Goal: Transaction & Acquisition: Purchase product/service

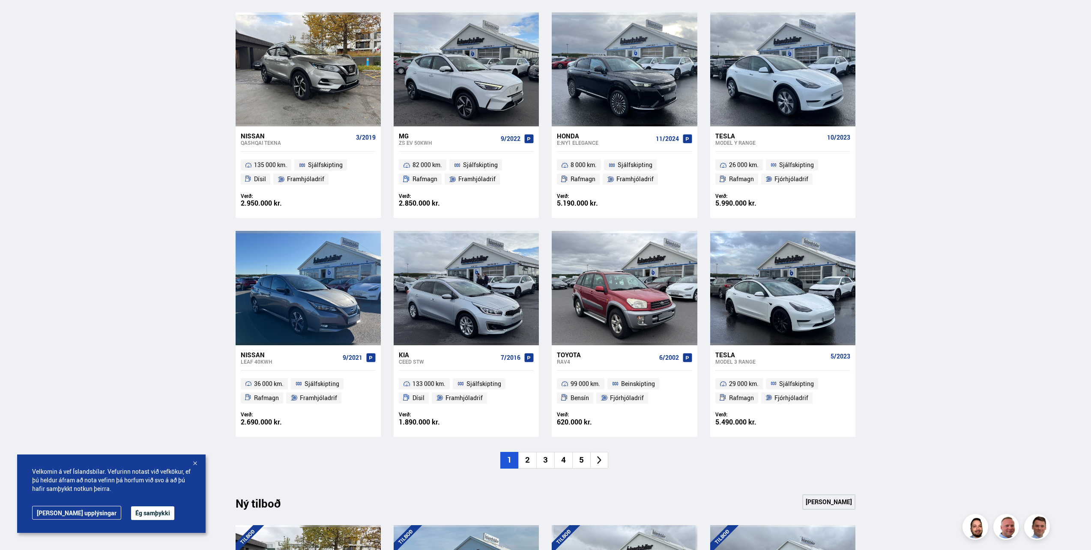
scroll to position [471, 0]
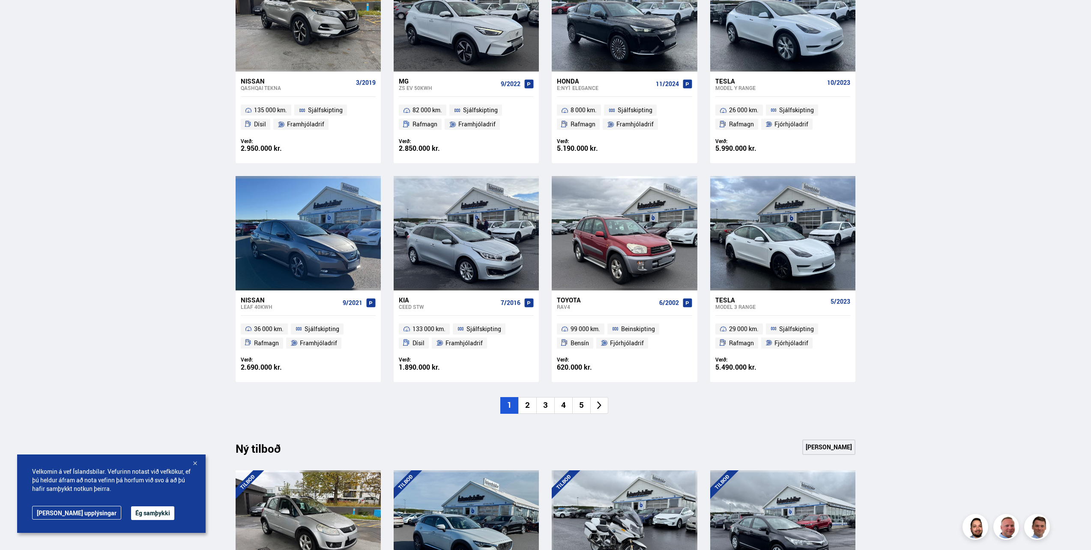
click at [527, 402] on li "2" at bounding box center [527, 405] width 18 height 17
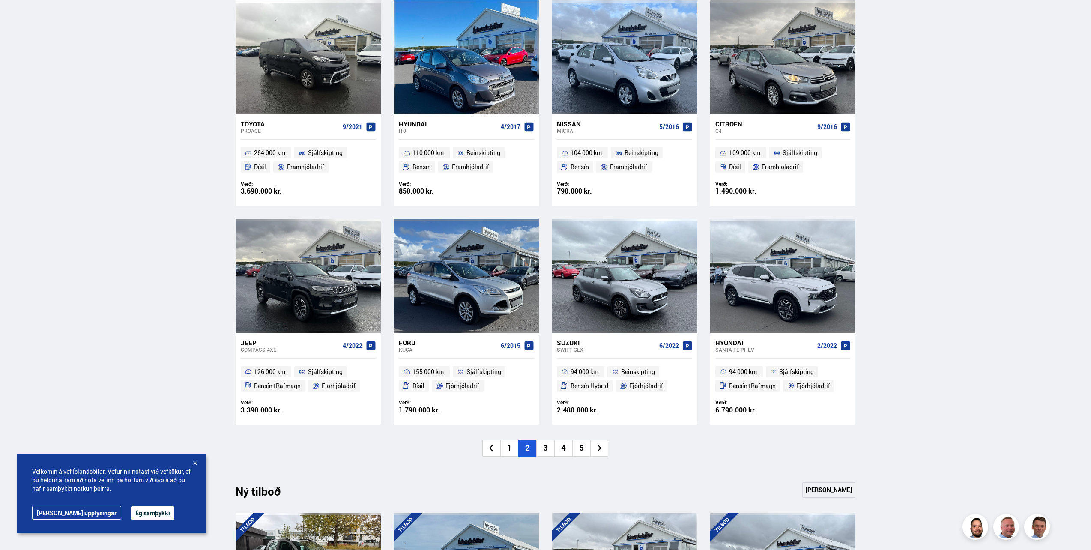
scroll to position [385, 0]
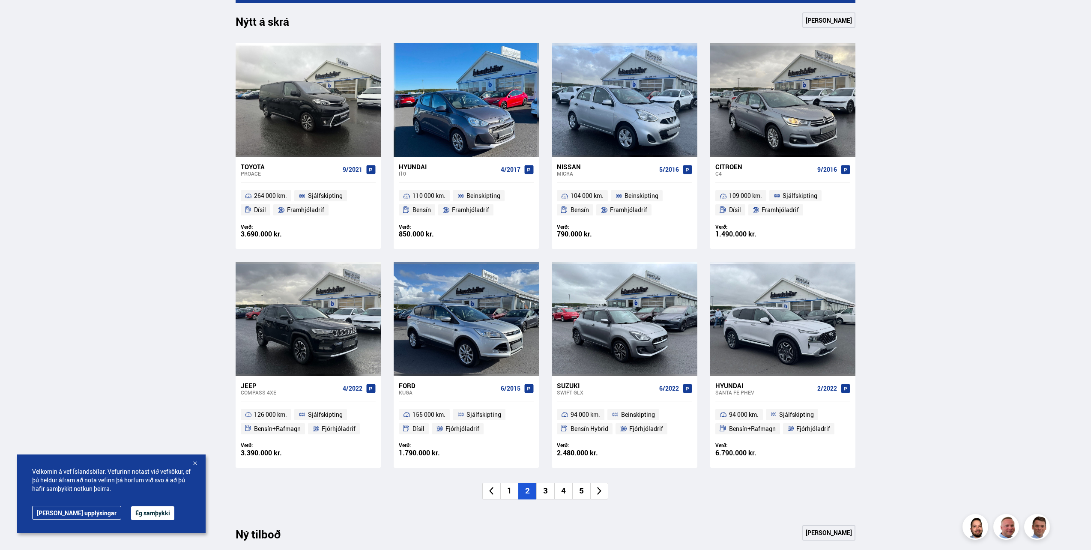
click at [544, 490] on li "3" at bounding box center [545, 491] width 18 height 17
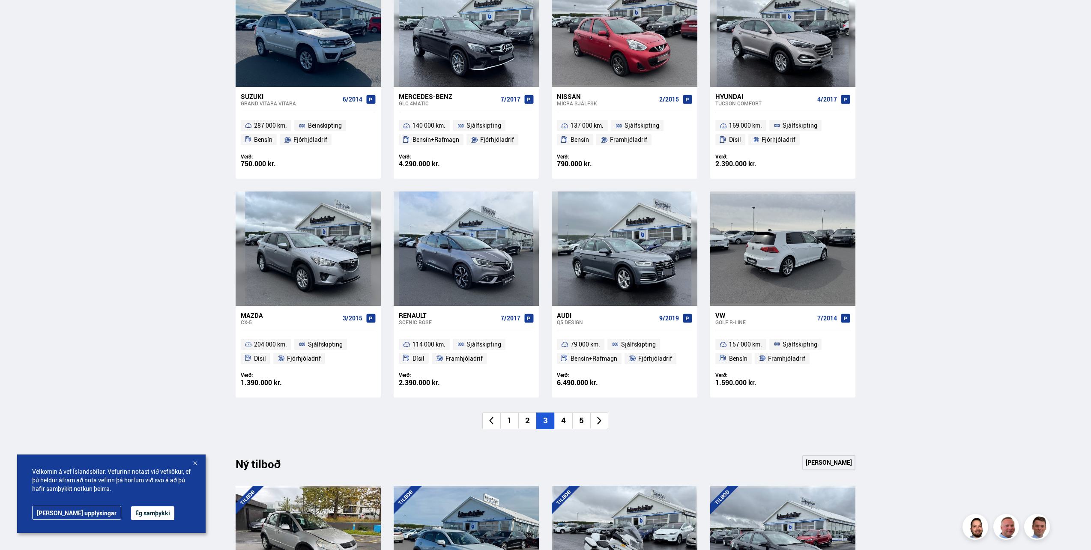
scroll to position [471, 0]
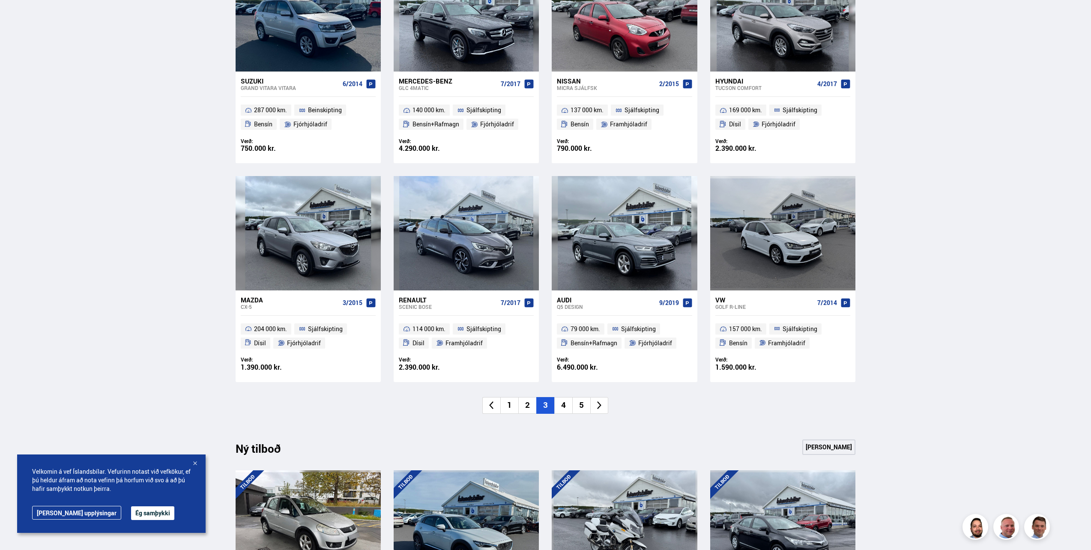
click at [567, 407] on li "4" at bounding box center [563, 405] width 18 height 17
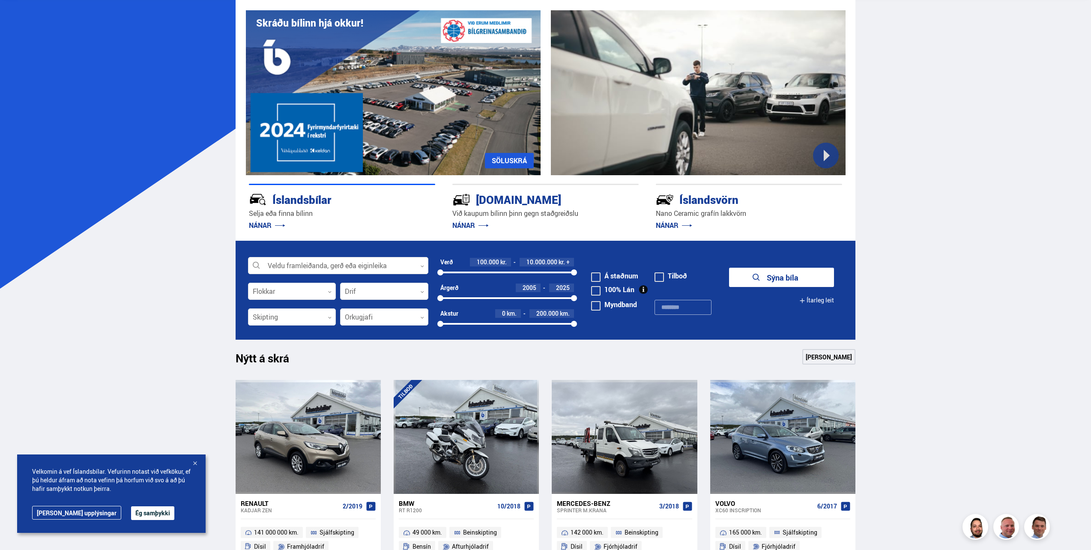
scroll to position [0, 0]
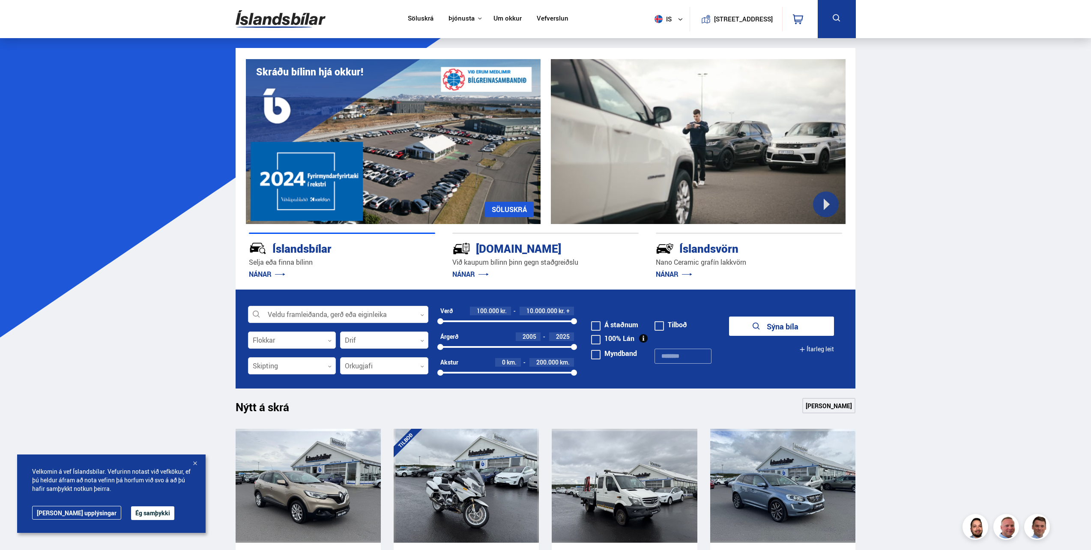
click at [671, 24] on button "is" at bounding box center [670, 18] width 39 height 25
click at [666, 33] on link "en" at bounding box center [663, 36] width 45 height 12
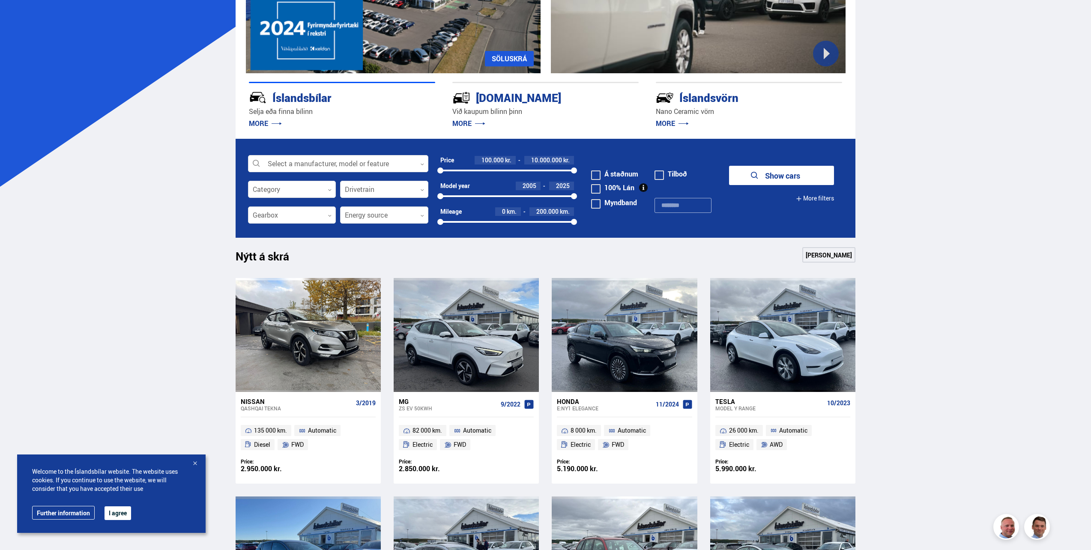
scroll to position [171, 0]
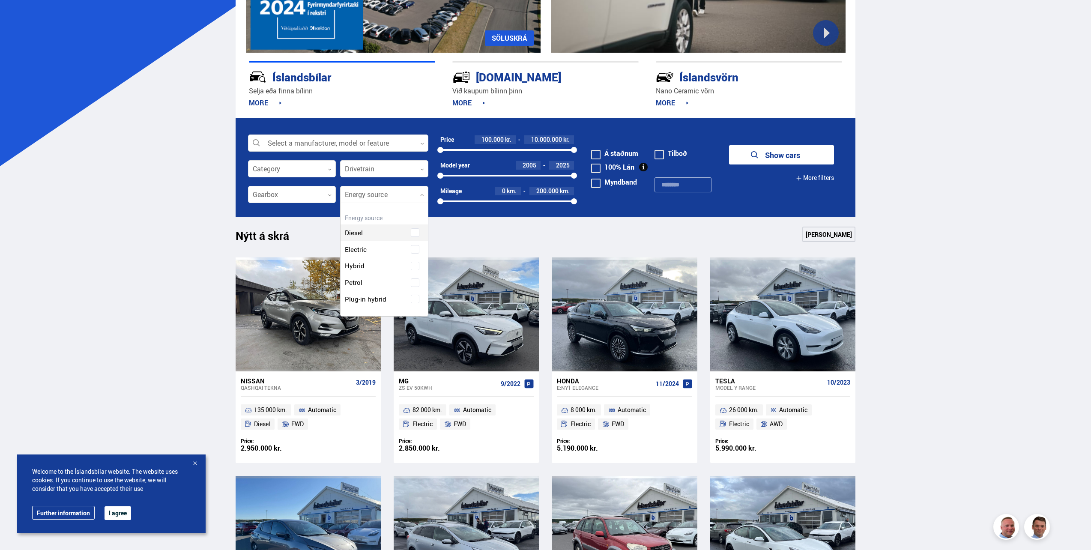
click at [373, 202] on div at bounding box center [384, 194] width 88 height 17
click at [414, 298] on div "Diesel Electric Hybrid Petrol Plug-in hybrid" at bounding box center [383, 260] width 87 height 96
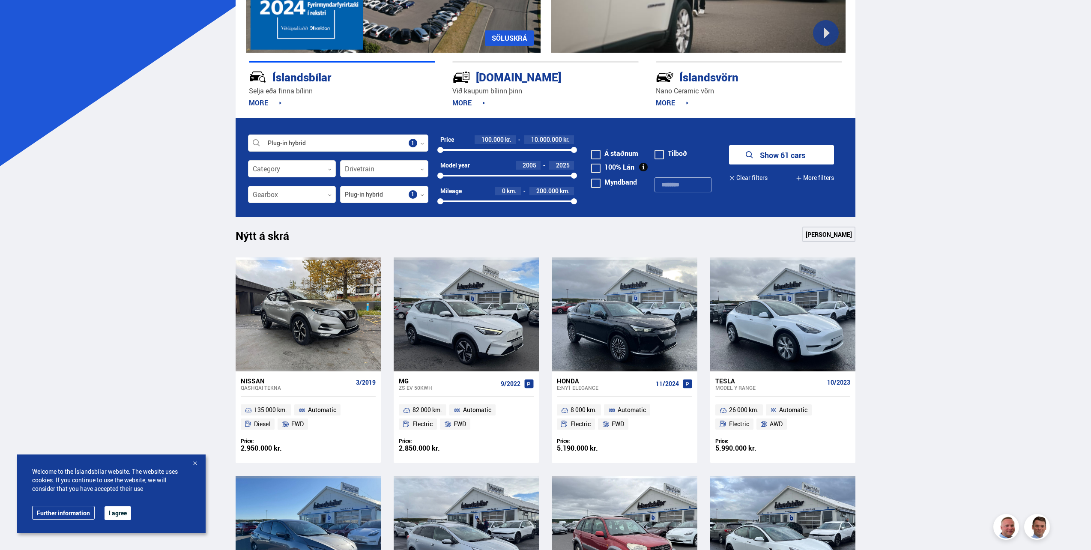
click at [769, 163] on button "Show 61 cars" at bounding box center [781, 154] width 105 height 19
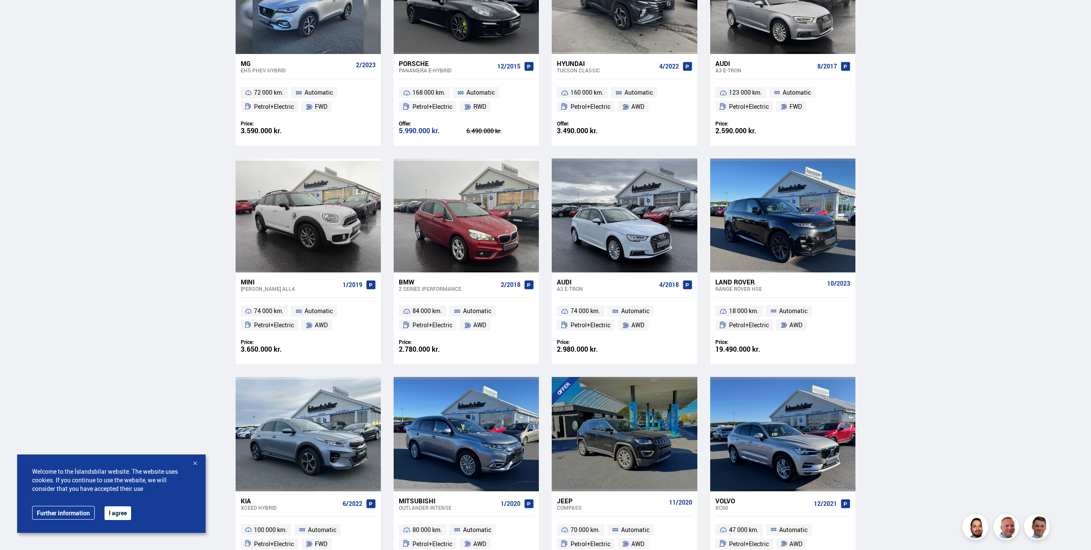
scroll to position [1028, 0]
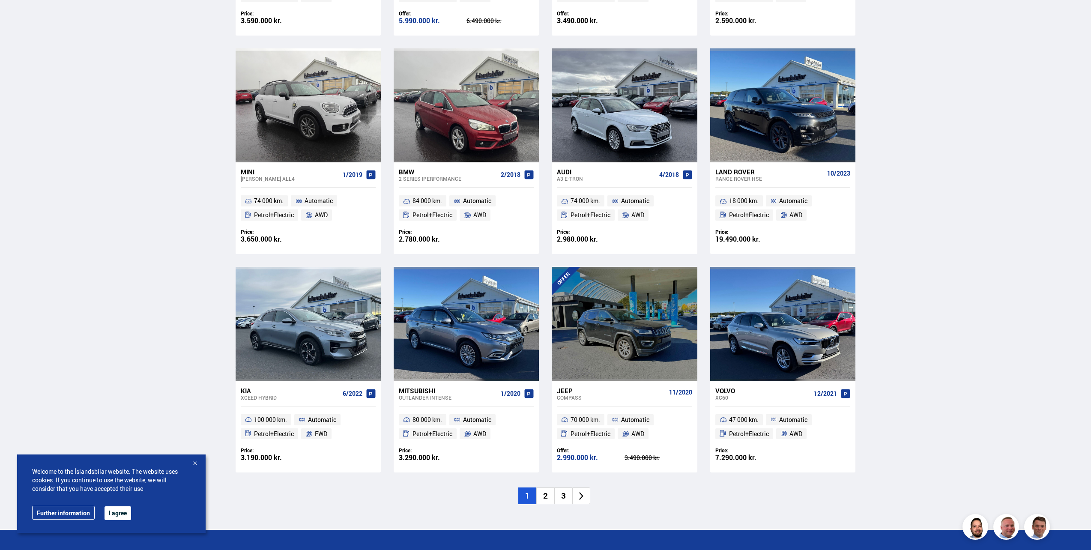
click at [547, 503] on li "2" at bounding box center [545, 495] width 18 height 17
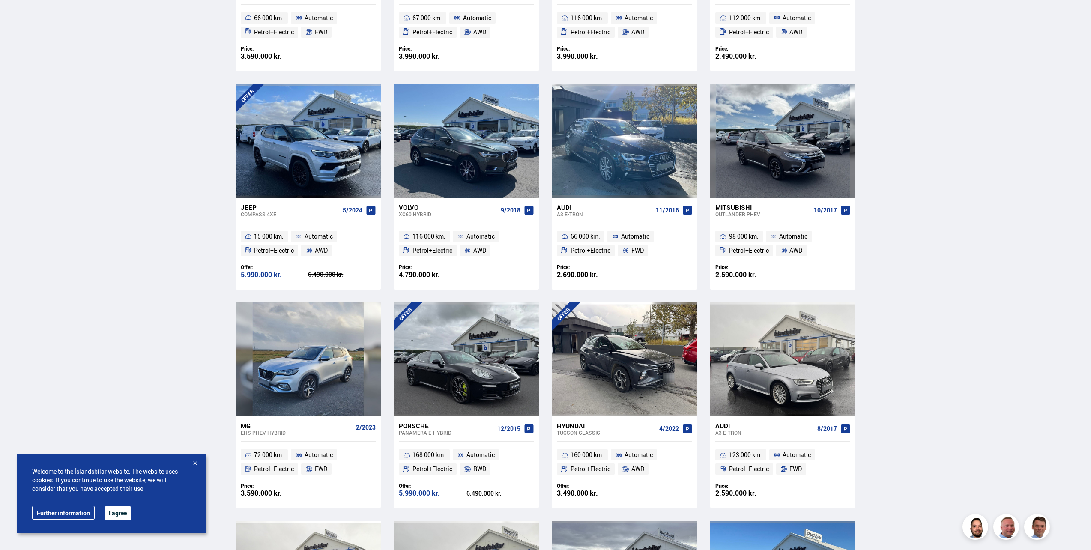
scroll to position [57, 0]
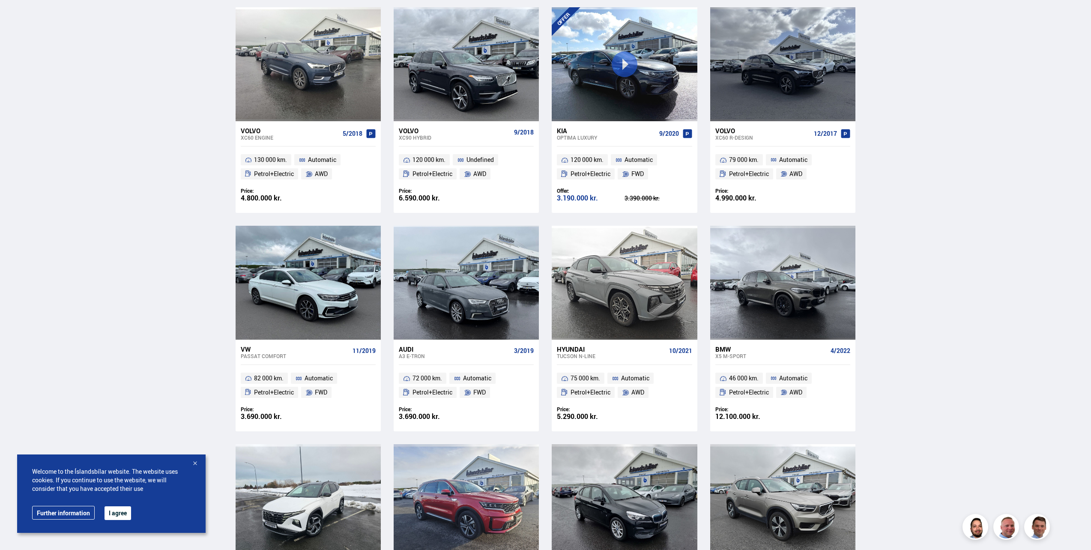
scroll to position [856, 0]
